Goal: Task Accomplishment & Management: Manage account settings

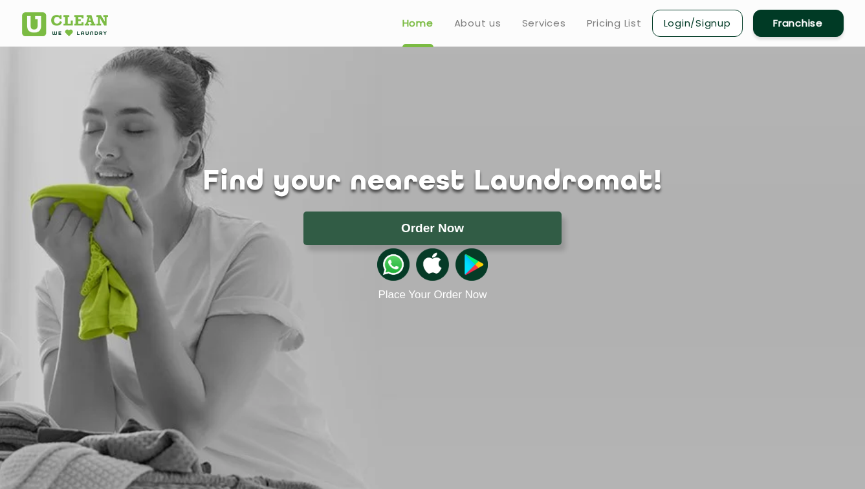
click at [700, 25] on link "Login/Signup" at bounding box center [697, 23] width 91 height 27
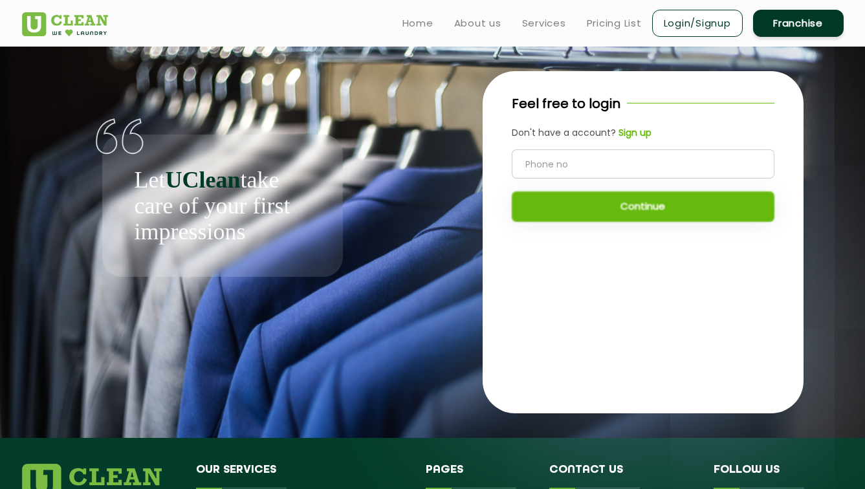
click at [568, 172] on input "tel" at bounding box center [643, 164] width 263 height 29
click at [640, 128] on b "Sign up" at bounding box center [635, 132] width 33 height 13
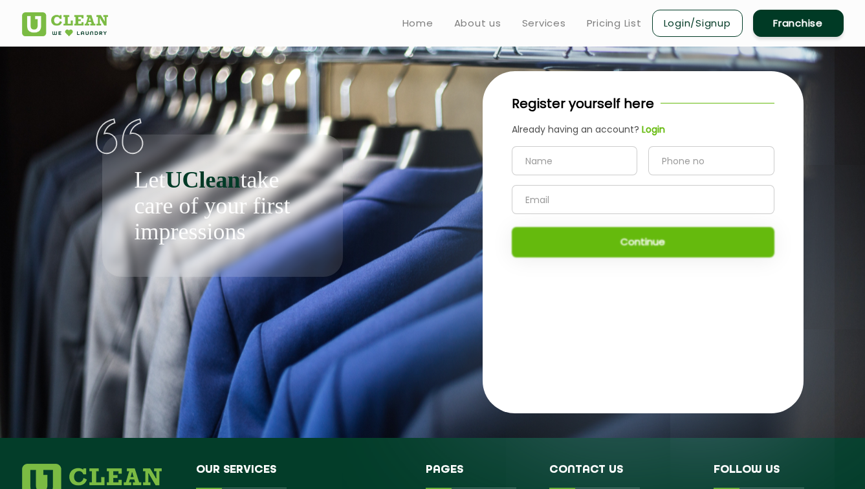
click at [594, 155] on input "text" at bounding box center [575, 160] width 126 height 29
type input "[PERSON_NAME] [PERSON_NAME]"
type input "450342598"
type input "[EMAIL_ADDRESS][DOMAIN_NAME]"
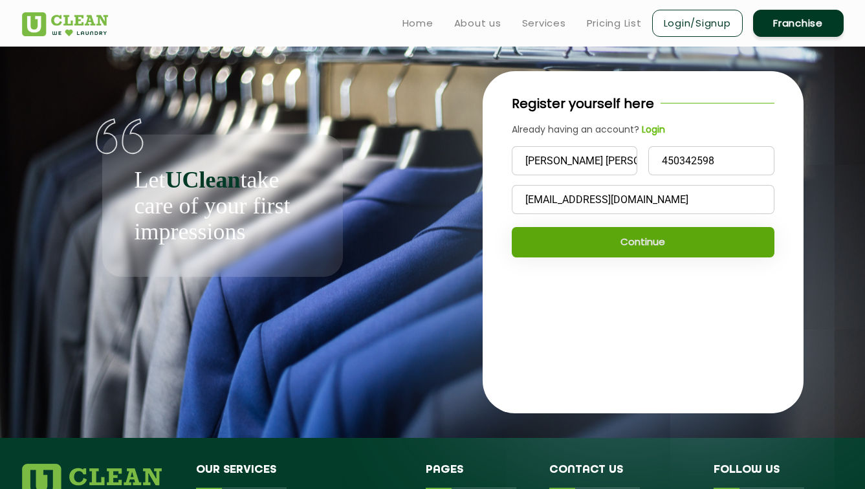
click at [588, 237] on button "Continue" at bounding box center [643, 242] width 263 height 30
click at [587, 241] on button "Continue" at bounding box center [643, 242] width 263 height 30
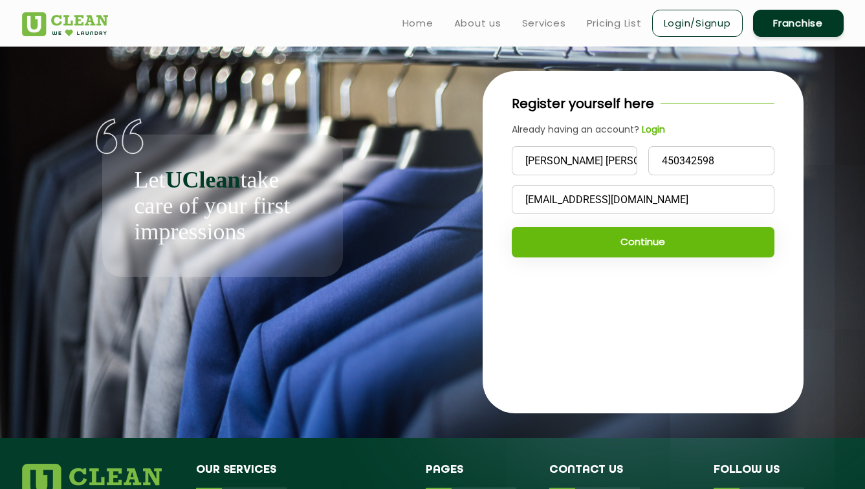
click at [639, 247] on button "Continue" at bounding box center [643, 242] width 263 height 30
click at [577, 162] on input "[PERSON_NAME] [PERSON_NAME]" at bounding box center [575, 160] width 126 height 29
click at [601, 236] on button "Continue" at bounding box center [643, 242] width 263 height 30
click at [654, 133] on b "Login" at bounding box center [653, 129] width 23 height 13
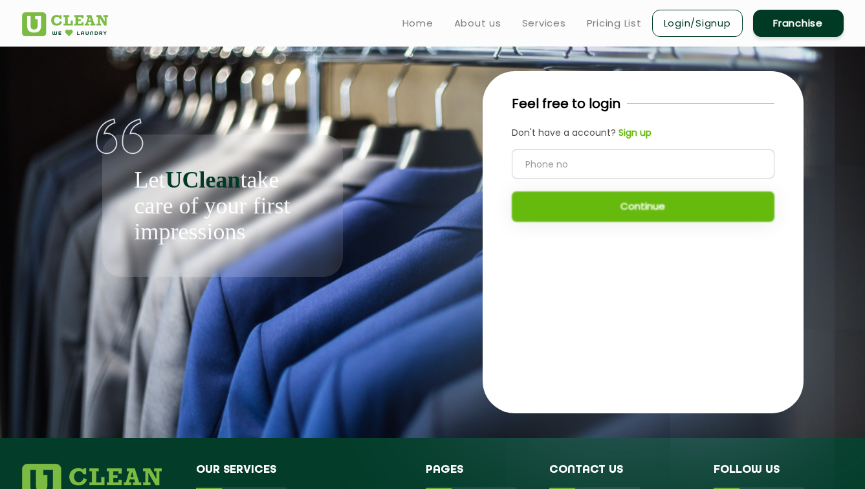
click at [618, 169] on input "tel" at bounding box center [643, 164] width 263 height 29
type input "0450342598"
click at [639, 217] on button "Continue" at bounding box center [643, 207] width 263 height 30
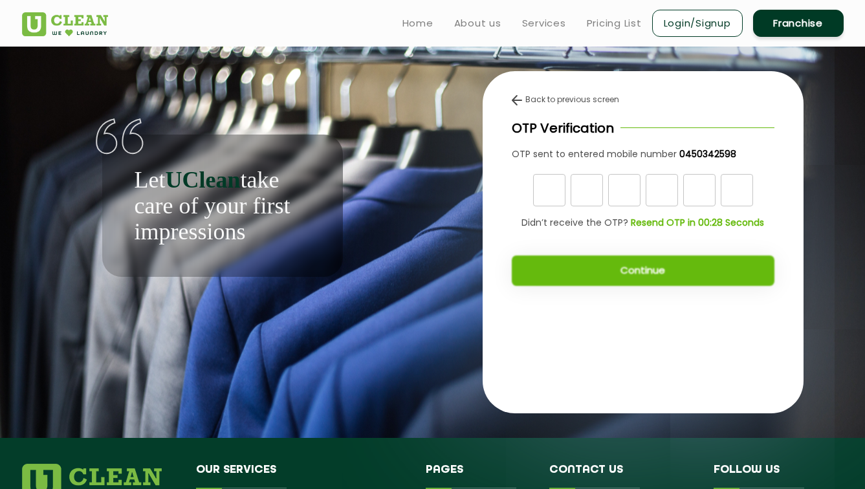
click at [562, 200] on input "text" at bounding box center [549, 190] width 32 height 32
click at [594, 216] on span "Didn’t receive the OTP?" at bounding box center [574, 223] width 107 height 14
click at [709, 19] on link "Login/Signup" at bounding box center [697, 23] width 91 height 27
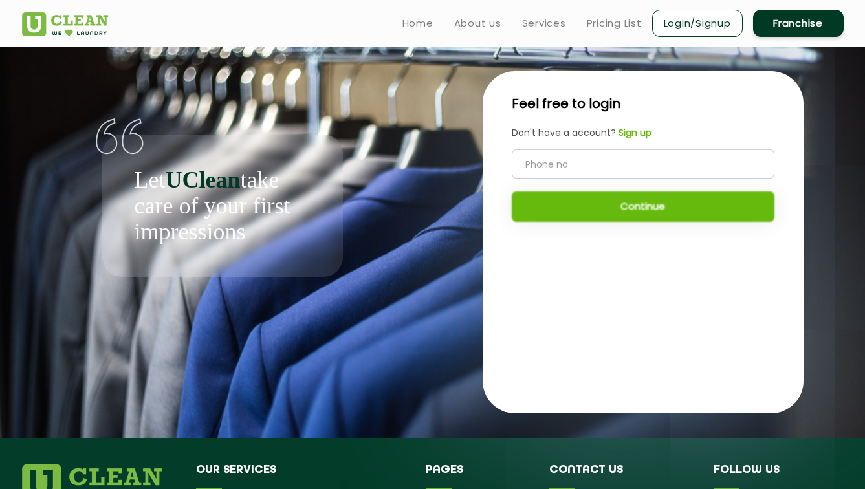
click at [668, 25] on link "Login/Signup" at bounding box center [697, 23] width 91 height 27
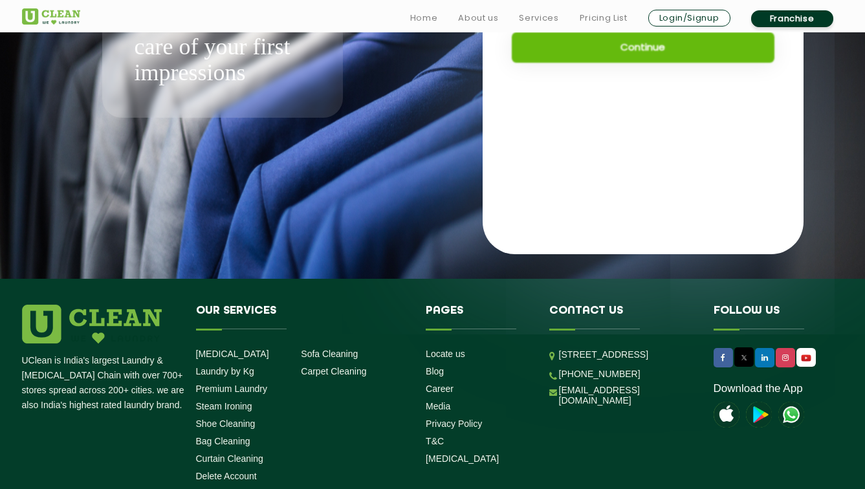
scroll to position [258, 0]
